Goal: Task Accomplishment & Management: Manage account settings

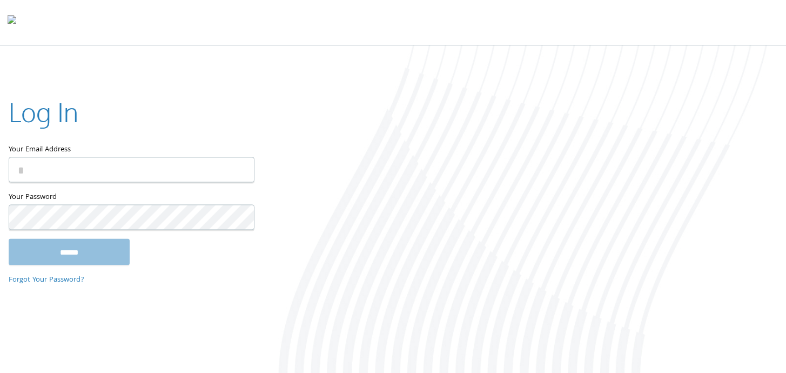
type input "**********"
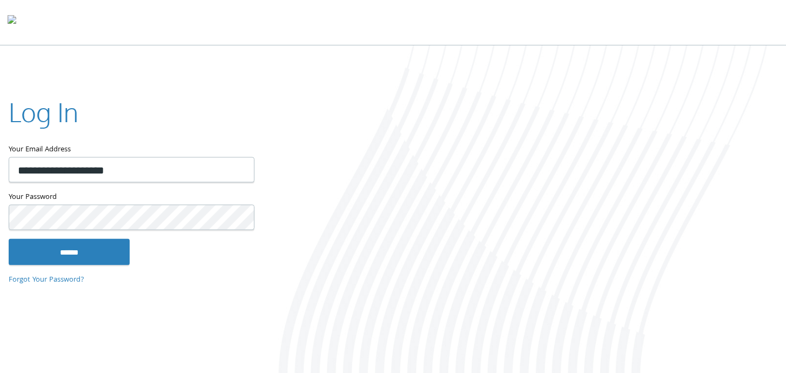
click at [401, 266] on div at bounding box center [524, 210] width 524 height 330
click at [49, 256] on input "******" at bounding box center [69, 252] width 121 height 26
